Goal: Communication & Community: Answer question/provide support

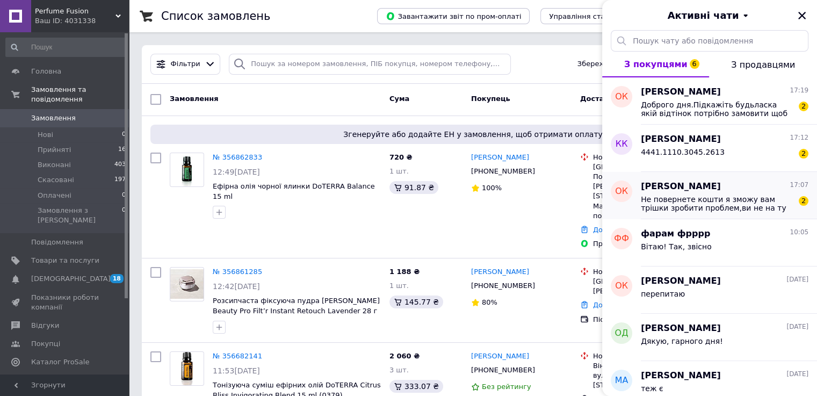
click at [754, 215] on div "[PERSON_NAME] 17:07 Не повернете кошти я зможу вам трішки зробити проблем,ви не…" at bounding box center [729, 195] width 176 height 47
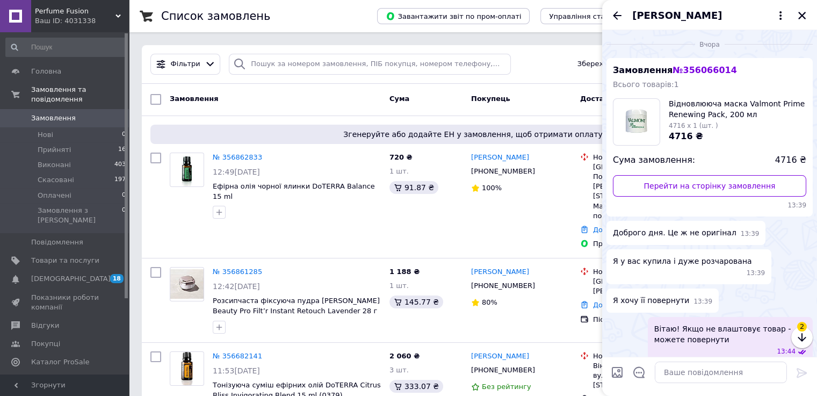
scroll to position [353, 0]
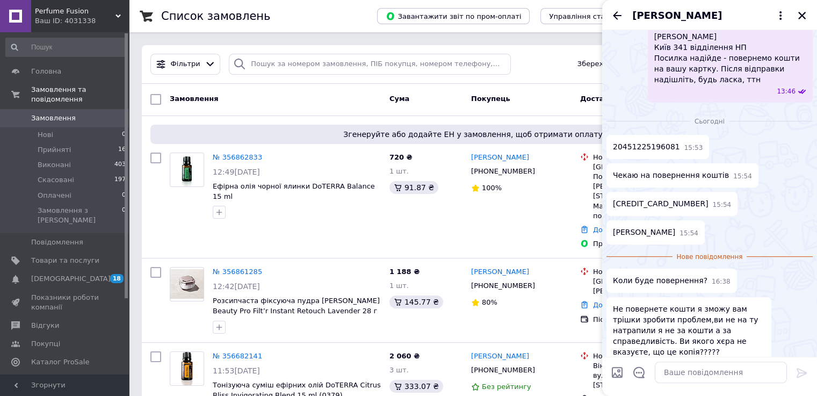
click at [638, 141] on span "20451225196081" at bounding box center [646, 146] width 67 height 11
copy span "20451225196081"
click at [703, 369] on textarea at bounding box center [721, 371] width 132 height 21
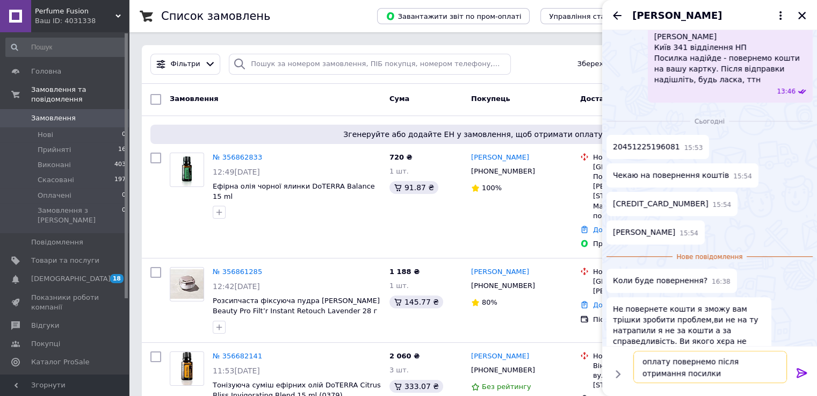
type textarea "оплату повернемо після отримання посилки"
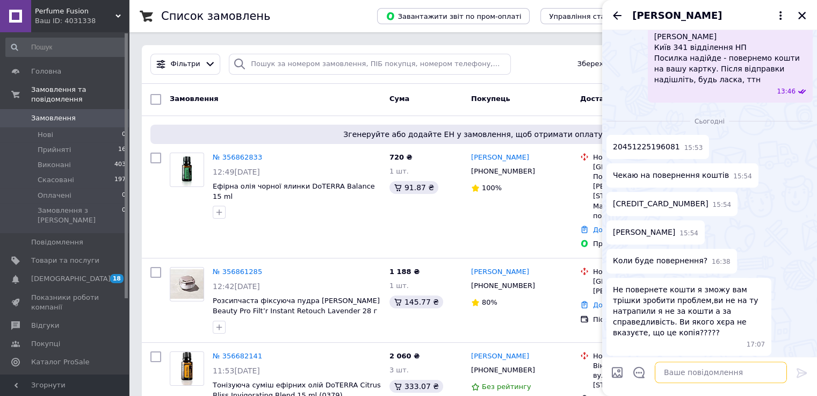
scroll to position [385, 0]
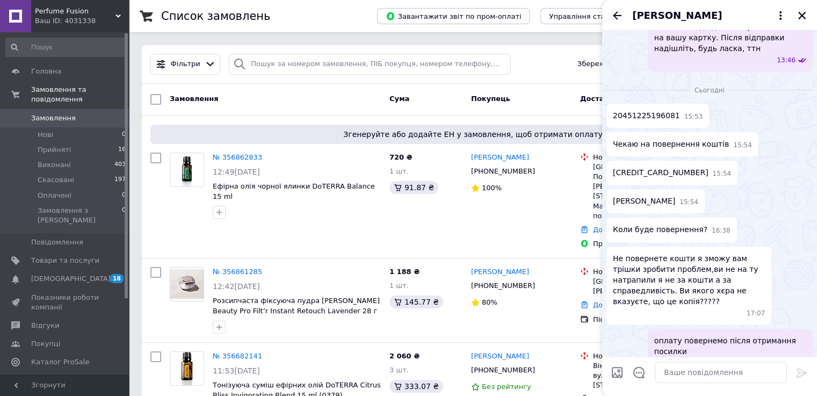
click at [617, 21] on icon "Назад" at bounding box center [617, 15] width 13 height 13
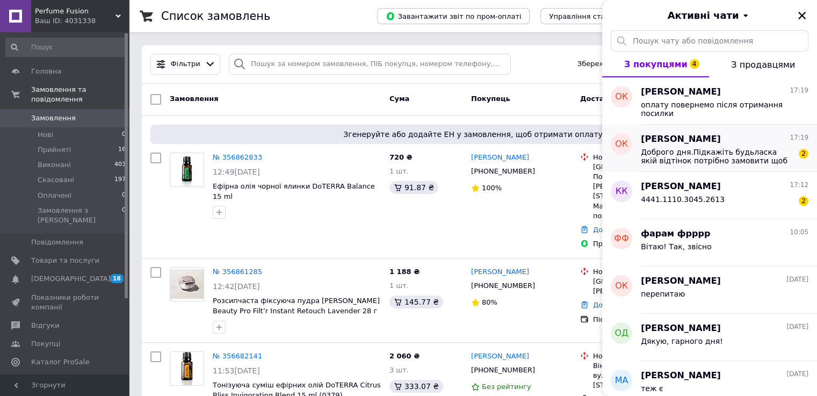
click at [732, 167] on div "[PERSON_NAME] 17:19 Доброго дня.Підкажіть будьласка якій відтінок потрібно замо…" at bounding box center [729, 148] width 176 height 47
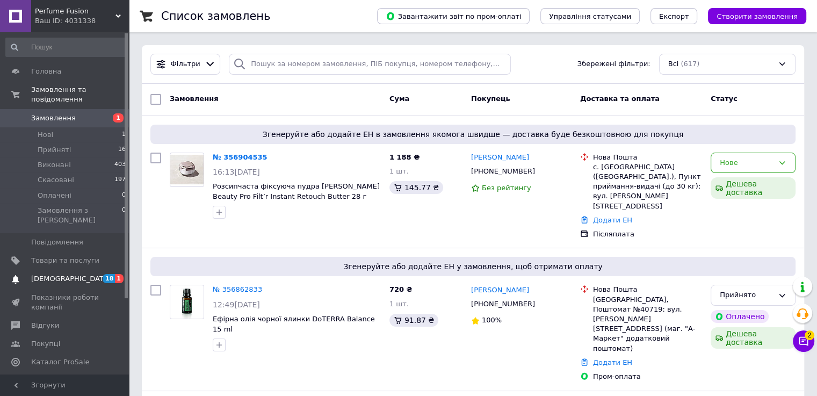
click at [77, 274] on span "[DEMOGRAPHIC_DATA]" at bounding box center [65, 279] width 68 height 10
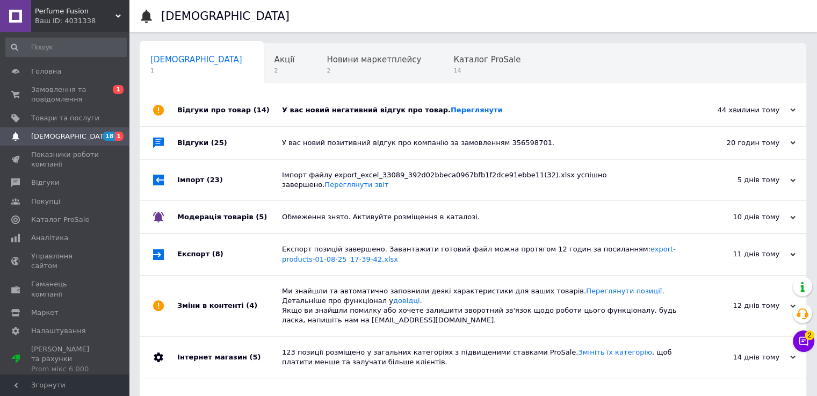
click at [379, 112] on div "У вас новий негативний відгук про товар. Переглянути" at bounding box center [485, 110] width 406 height 10
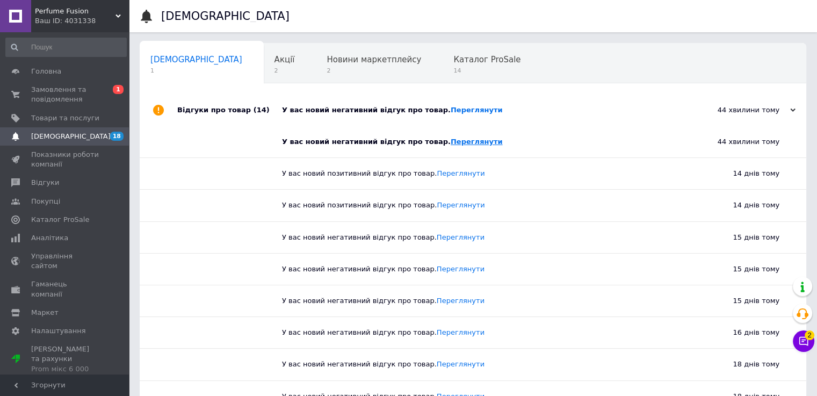
click at [451, 140] on link "Переглянути" at bounding box center [477, 142] width 52 height 8
click at [84, 95] on span "Замовлення та повідомлення" at bounding box center [65, 94] width 68 height 19
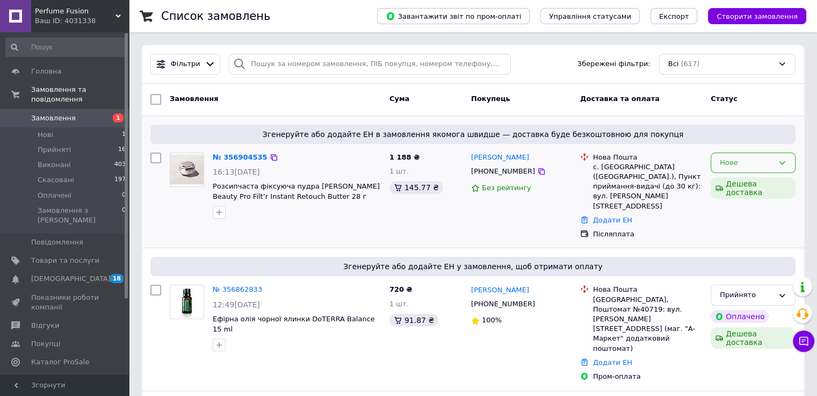
click at [728, 166] on div "Нове" at bounding box center [747, 162] width 54 height 11
click at [737, 182] on li "Прийнято" at bounding box center [753, 185] width 84 height 20
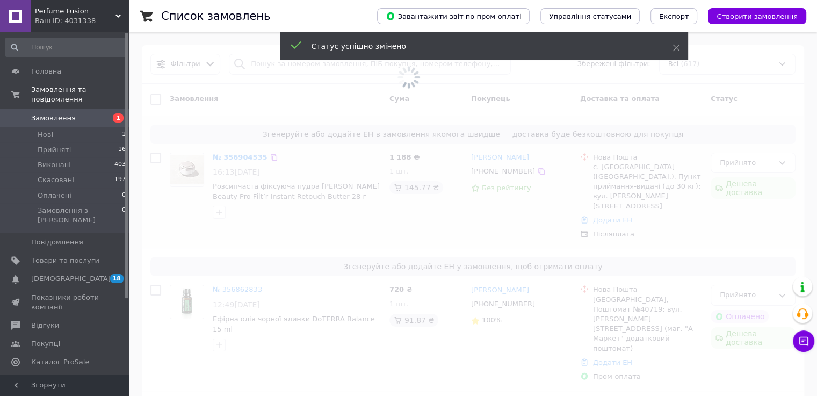
click at [234, 160] on span at bounding box center [408, 198] width 817 height 396
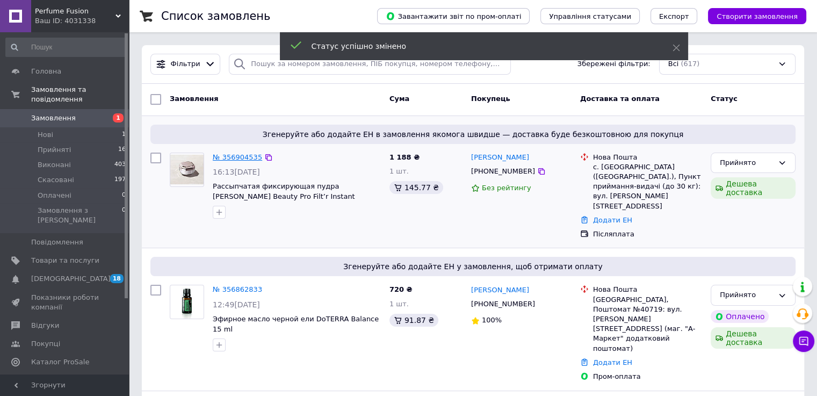
click at [236, 154] on link "№ 356904535" at bounding box center [237, 157] width 49 height 8
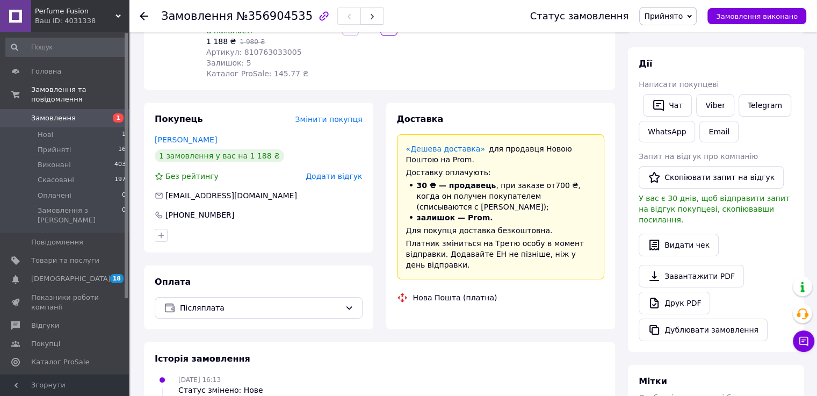
scroll to position [215, 0]
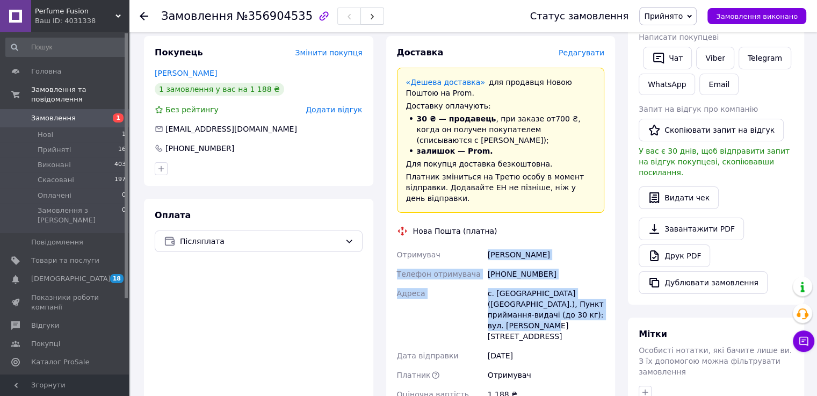
drag, startPoint x: 486, startPoint y: 241, endPoint x: 598, endPoint y: 307, distance: 131.0
click at [598, 307] on div "Отримувач Атаманчук Іванна Телефон отримувача +380680192109 Адреса с. Вільхівка…" at bounding box center [501, 359] width 212 height 228
copy div "Атаманчук Іванна Телефон отримувача +380680192109 Адреса с. Вільхівка (Івано-Фр…"
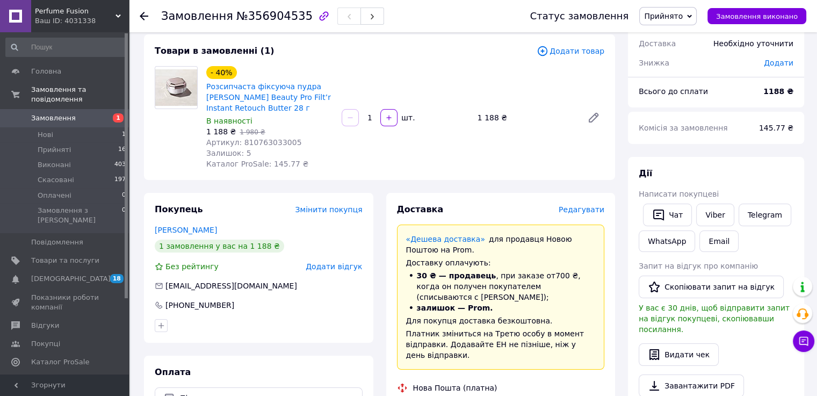
scroll to position [0, 0]
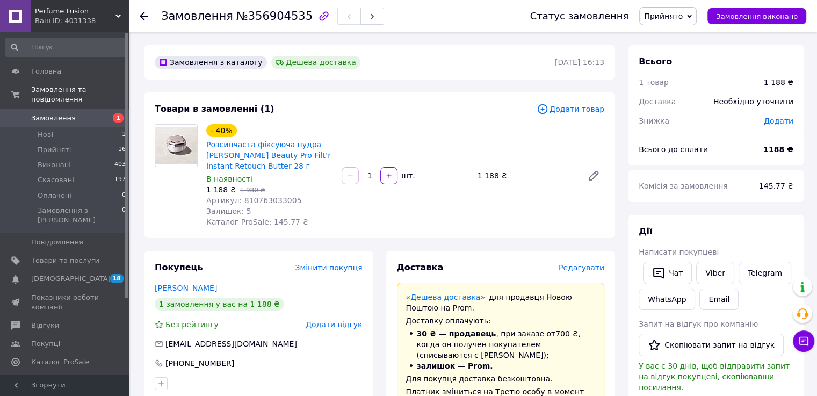
click at [71, 113] on span "Замовлення" at bounding box center [65, 118] width 68 height 10
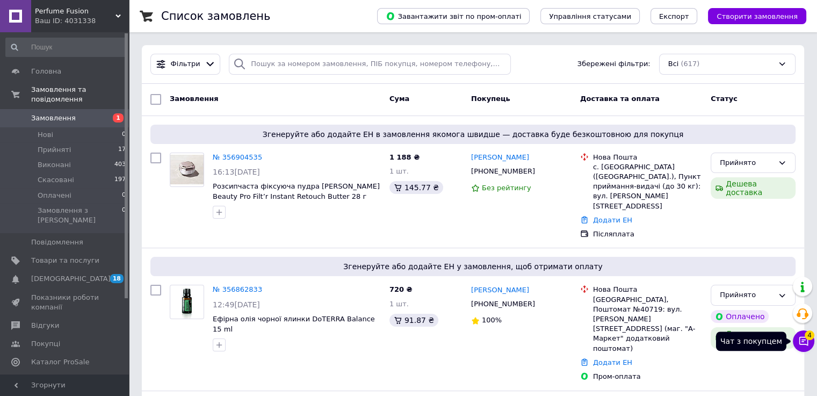
click at [801, 337] on icon at bounding box center [803, 341] width 9 height 9
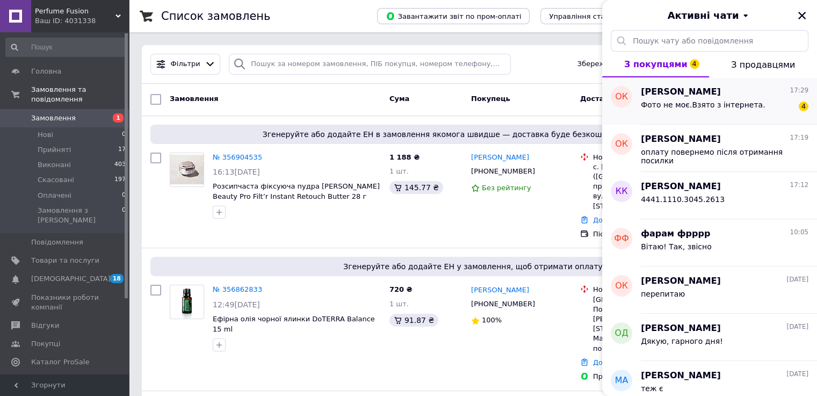
click at [744, 91] on div "Ольга Комаха 17:29" at bounding box center [725, 92] width 168 height 12
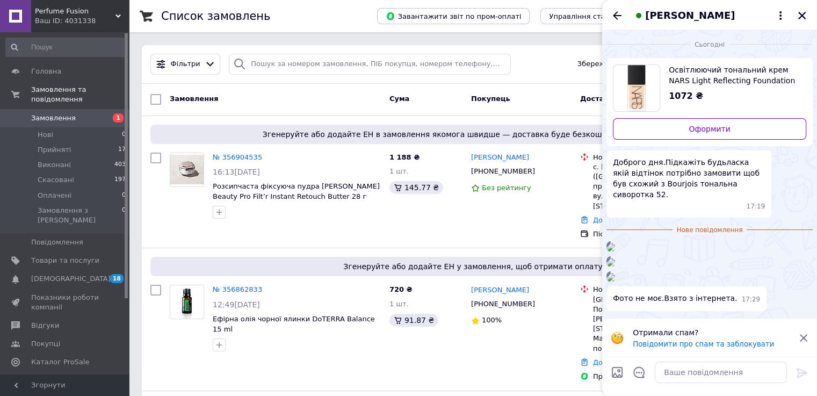
click at [687, 81] on span "Освітлюючий тональний крем NARS Light Reflecting Foundation 30 мл Light 2 Mont …" at bounding box center [733, 74] width 129 height 21
click at [692, 380] on textarea at bounding box center [721, 371] width 132 height 21
type textarea "Вітаю!"
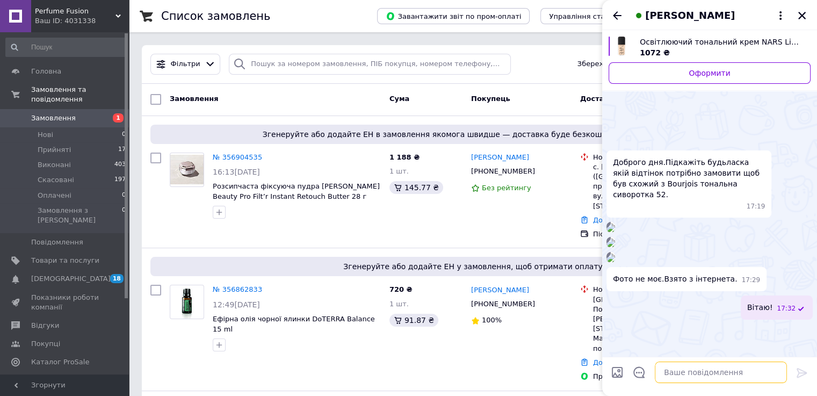
scroll to position [334, 0]
paste textarea "https://prom.ua/ua/p2618281336-osvetlyayuschij-tonalnyj-krem.html"
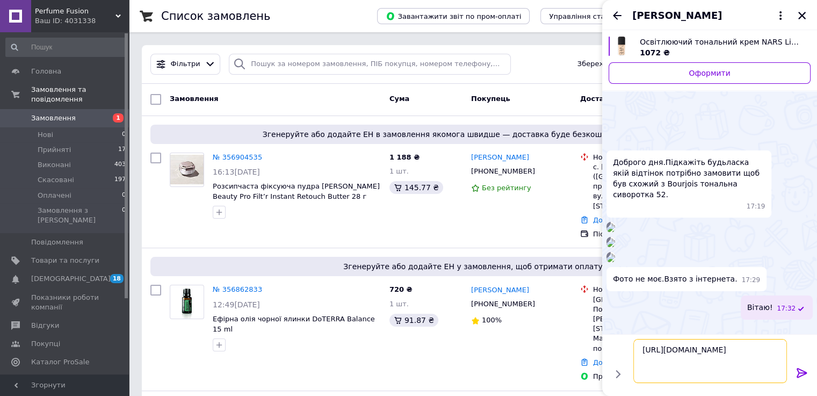
type textarea "https://prom.ua/ua/p2618281336-osvetlyayuschij-tonalnyj-krem.html"
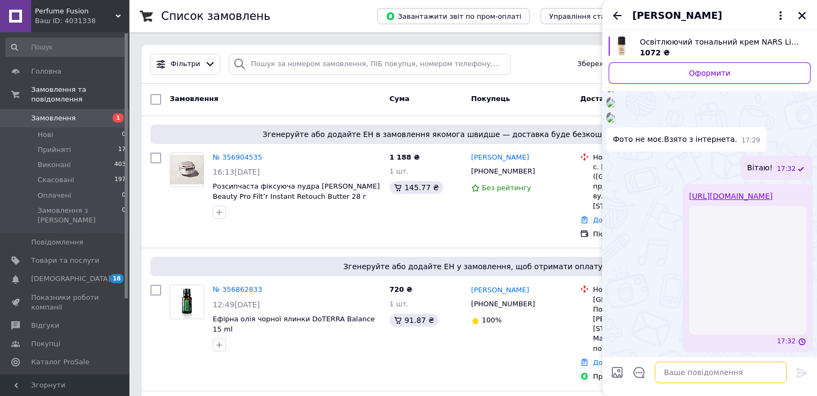
scroll to position [490, 0]
type textarea "ось цей ближче буде"
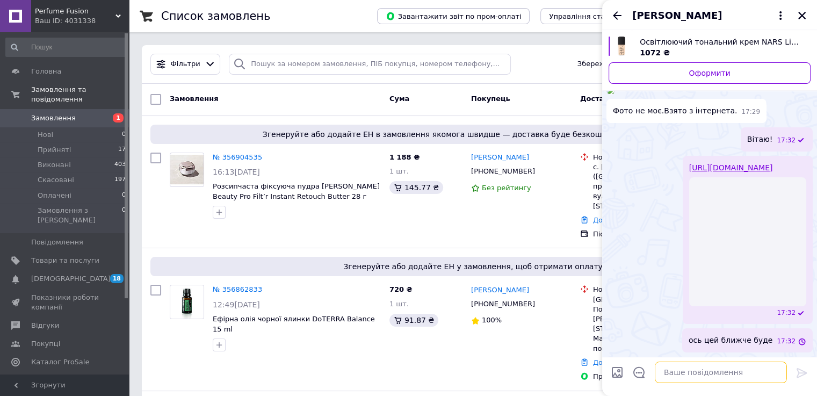
scroll to position [518, 0]
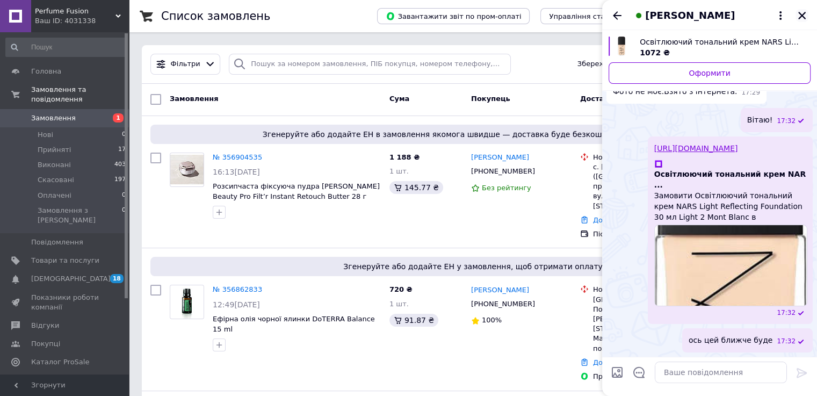
click at [806, 15] on icon "Закрити" at bounding box center [802, 16] width 10 height 10
